Goal: Entertainment & Leisure: Consume media (video, audio)

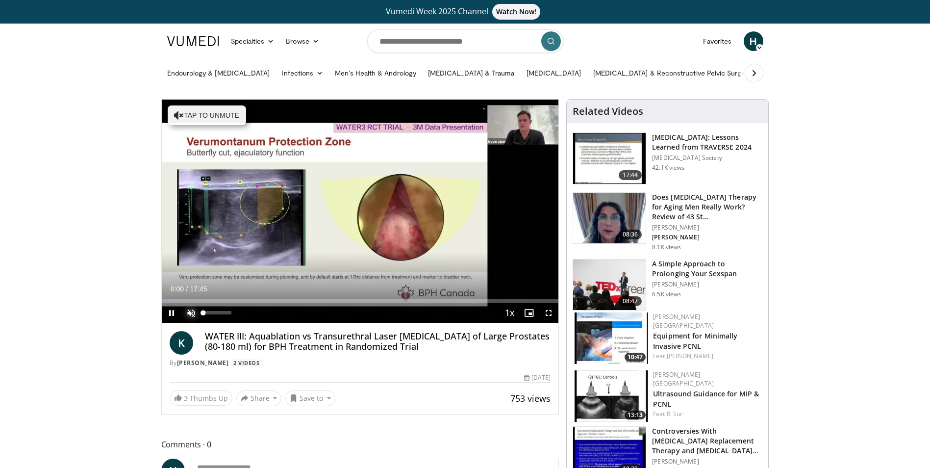
click at [193, 315] on span "Video Player" at bounding box center [191, 313] width 20 height 20
click at [167, 314] on span "Video Player" at bounding box center [172, 313] width 20 height 20
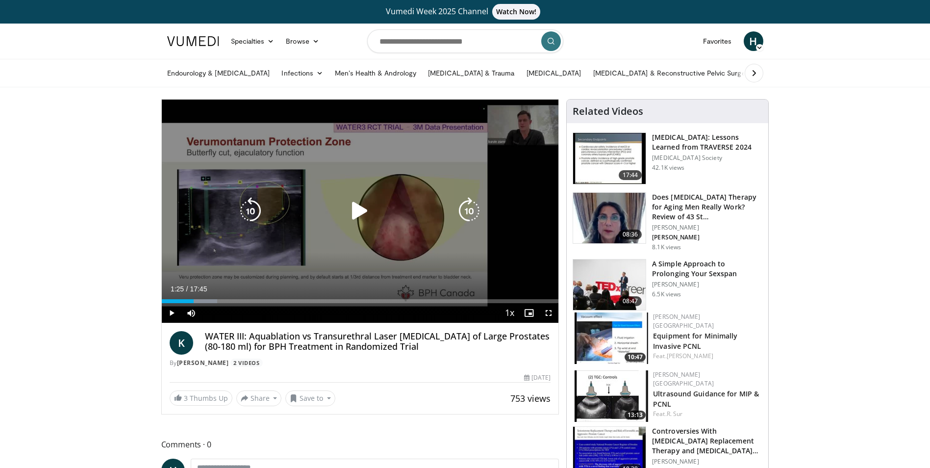
click at [355, 213] on icon "Video Player" at bounding box center [359, 210] width 27 height 27
click at [251, 211] on icon "Video Player" at bounding box center [250, 210] width 27 height 27
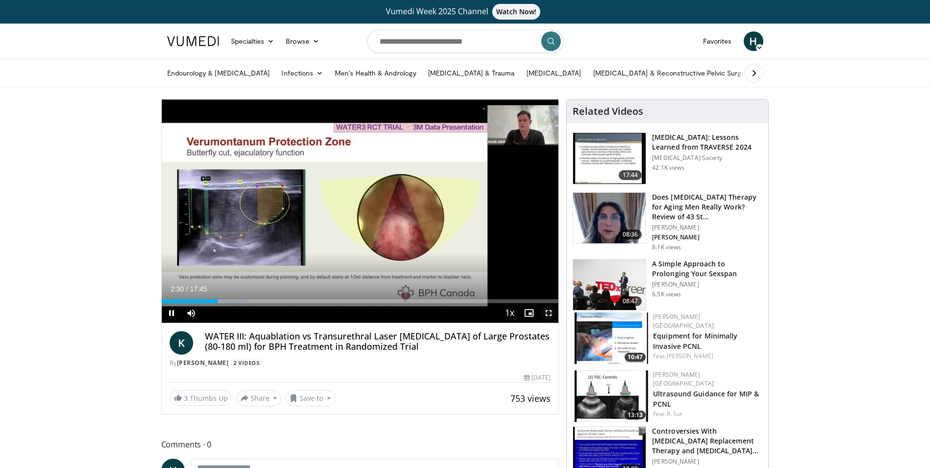
click at [549, 311] on span "Video Player" at bounding box center [549, 313] width 20 height 20
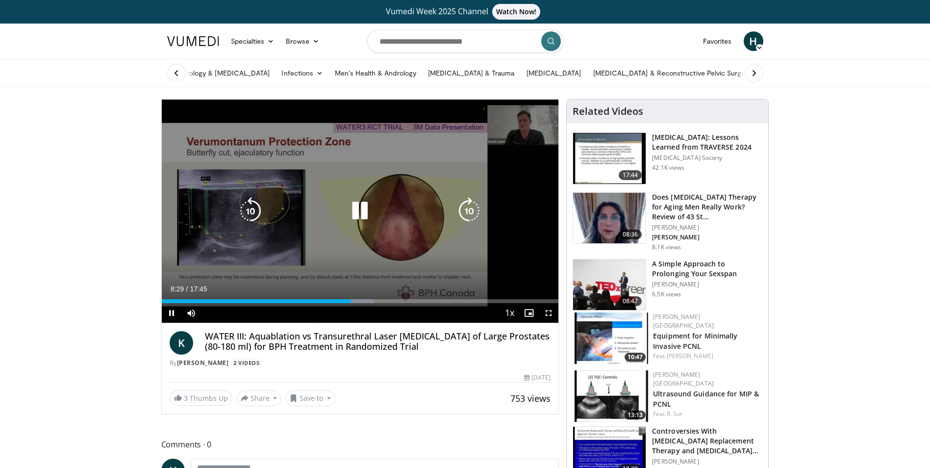
click at [360, 214] on icon "Video Player" at bounding box center [359, 210] width 27 height 27
